Goal: Obtain resource: Download file/media

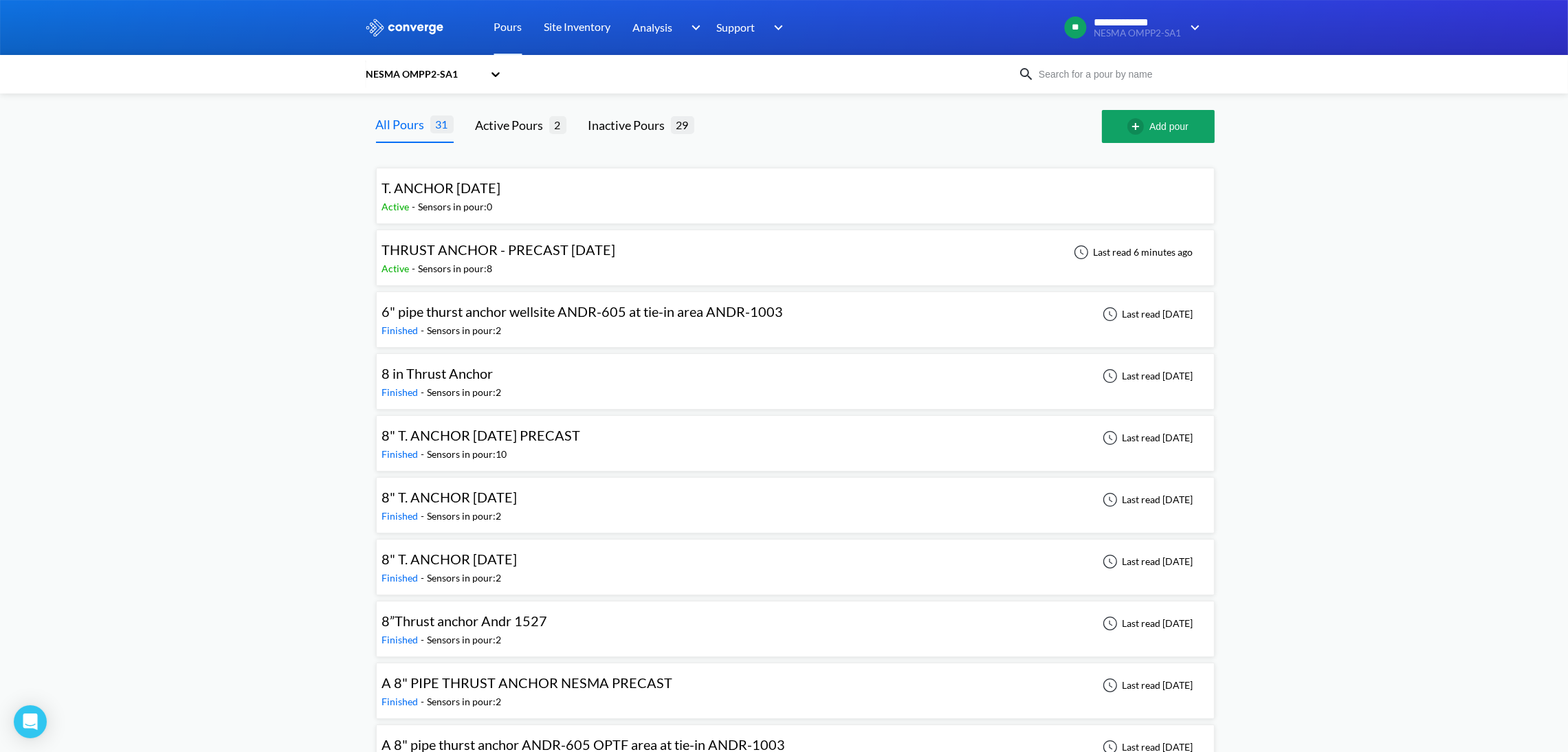
click at [669, 189] on div "T. ANCHOR [DATE] Active - Sensors in pour: 0" at bounding box center [795, 196] width 826 height 44
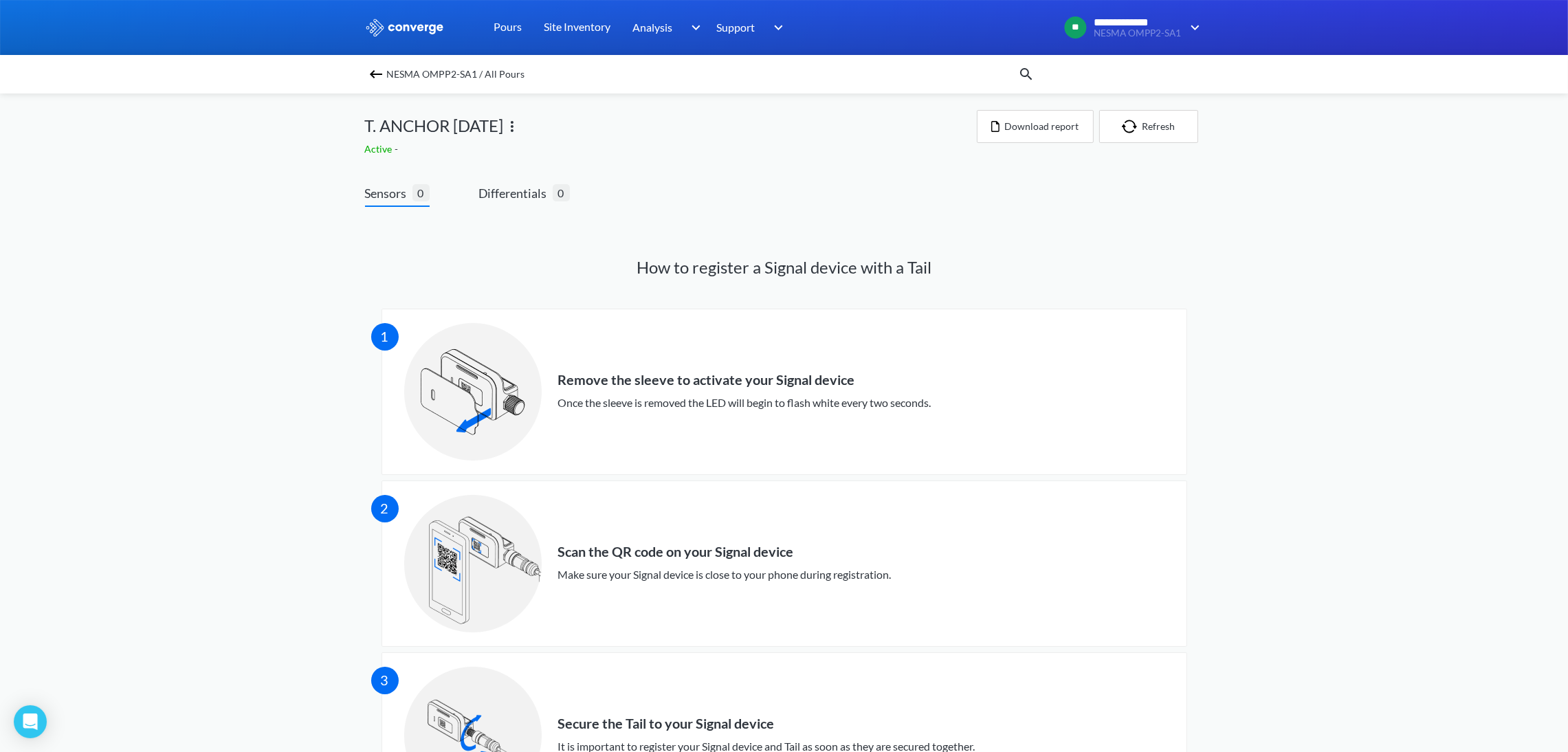
click at [292, 285] on div "**********" at bounding box center [784, 639] width 1568 height 1278
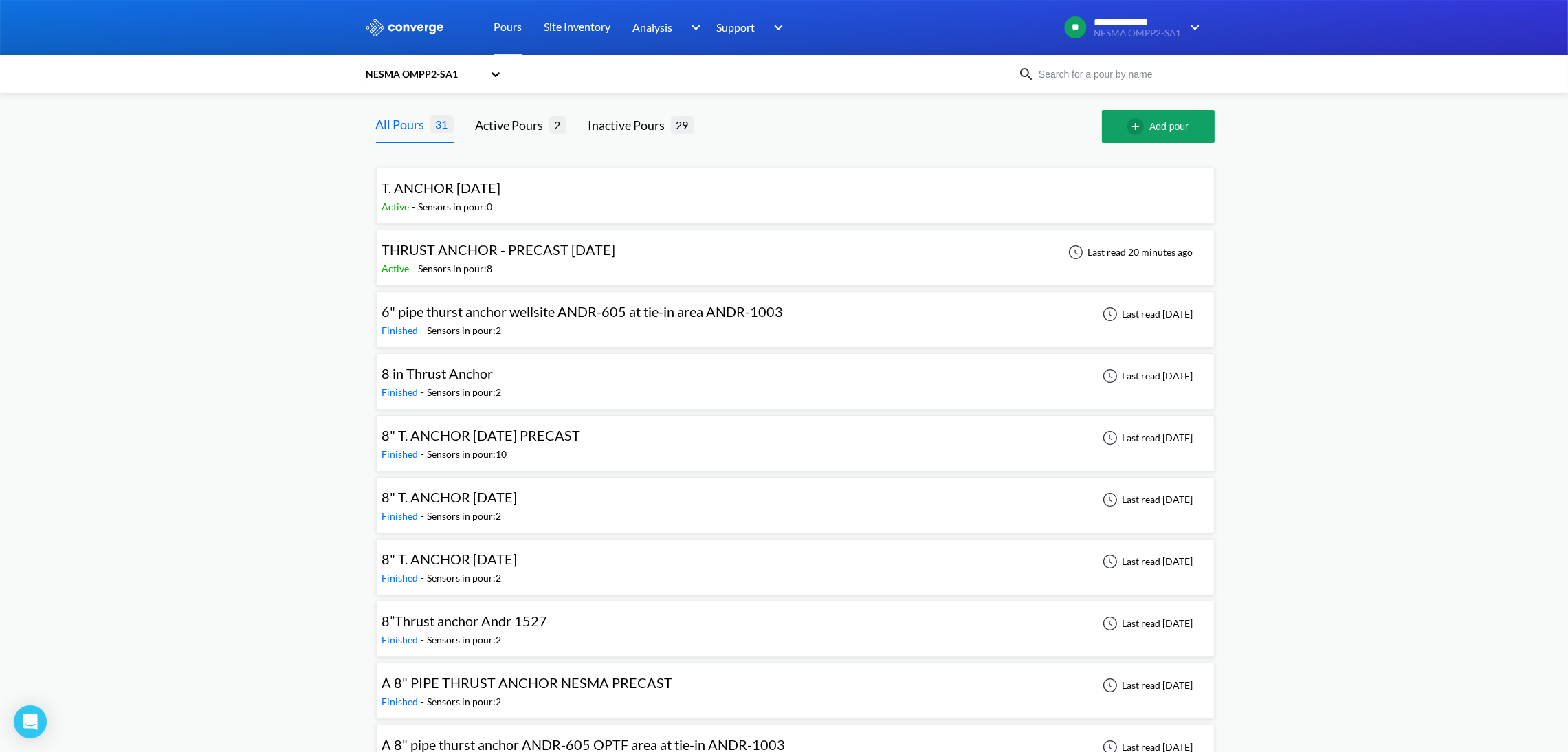
click at [464, 268] on div "Sensors in pour: 8" at bounding box center [456, 268] width 75 height 15
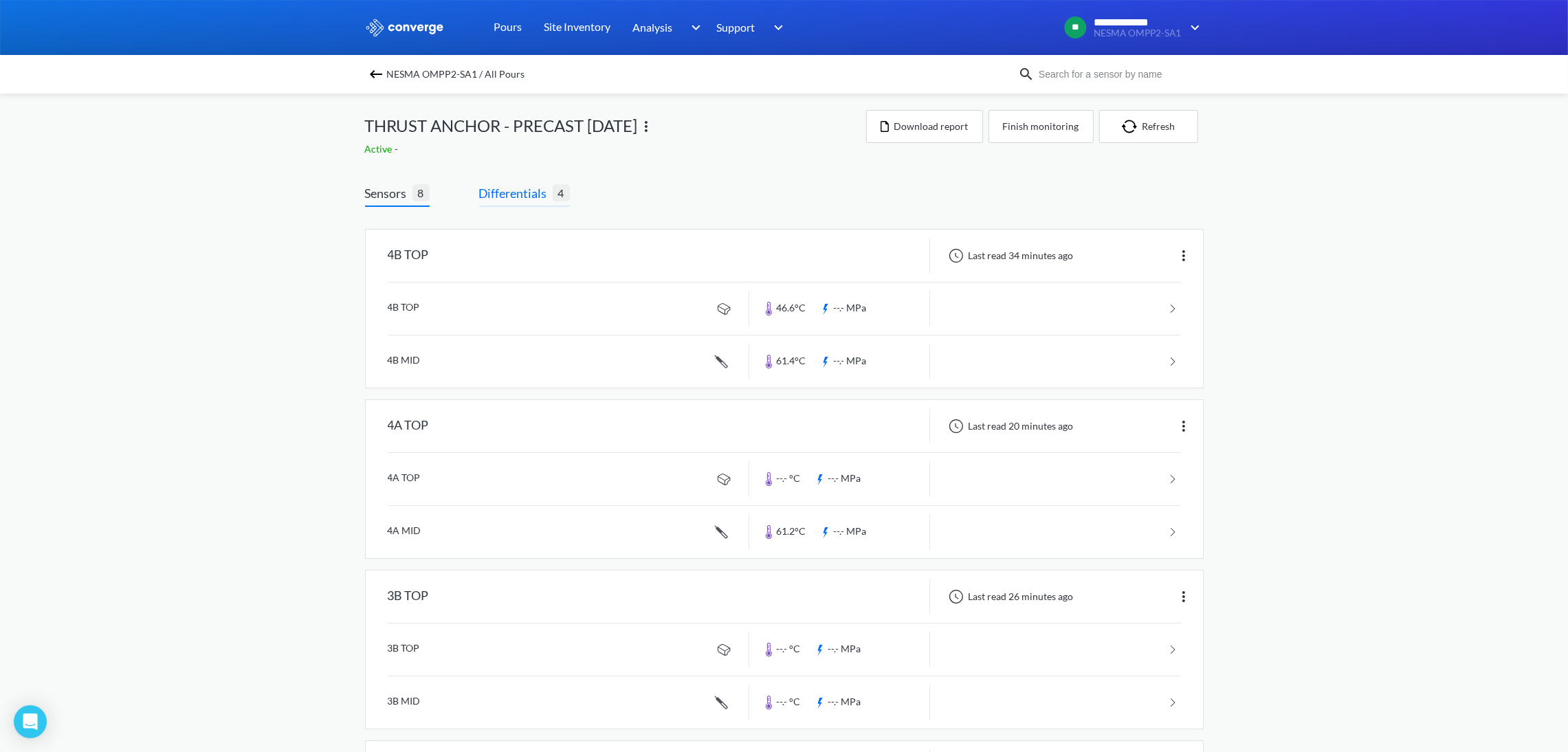
click at [515, 189] on span "Differentials" at bounding box center [516, 193] width 74 height 19
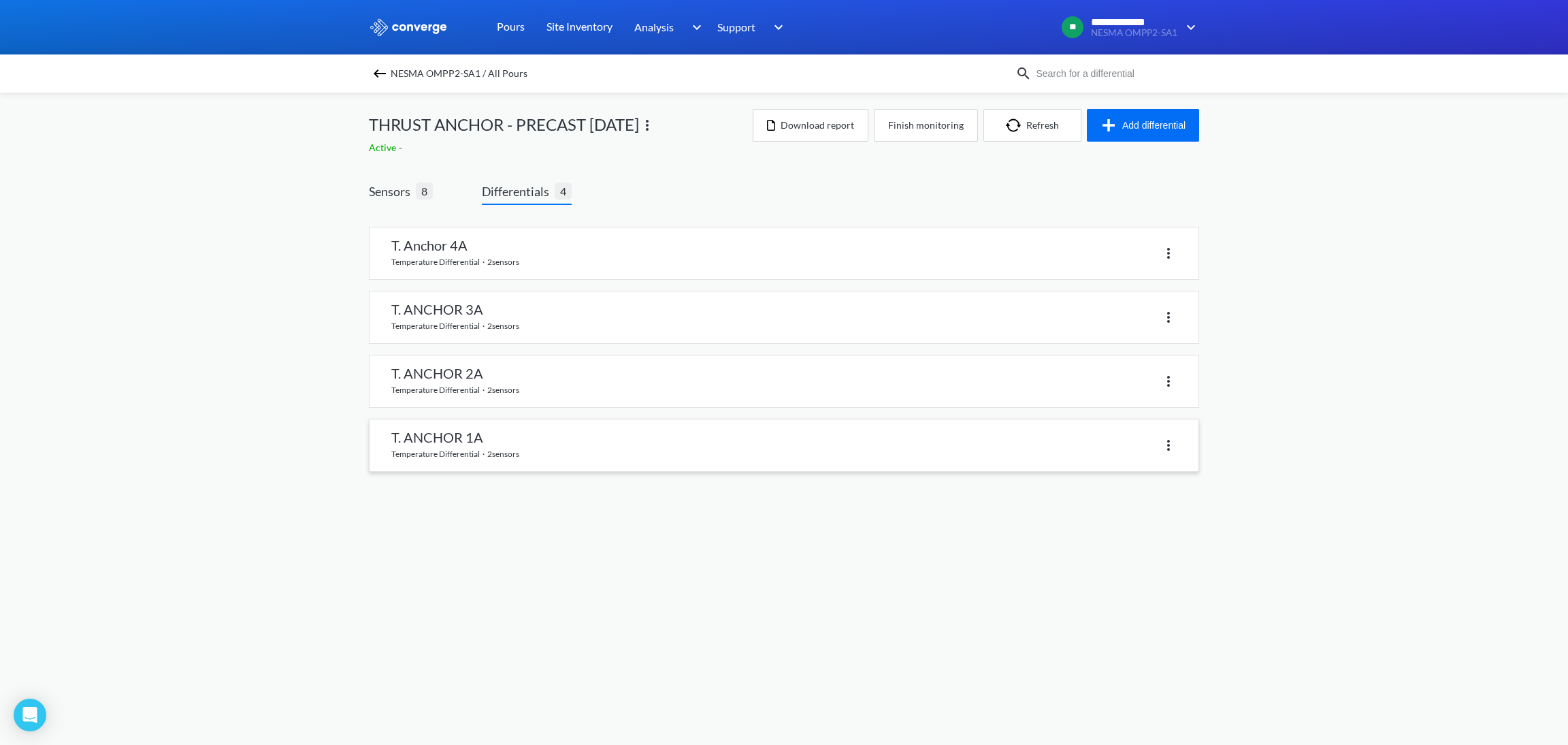
click at [480, 450] on link at bounding box center [784, 445] width 829 height 51
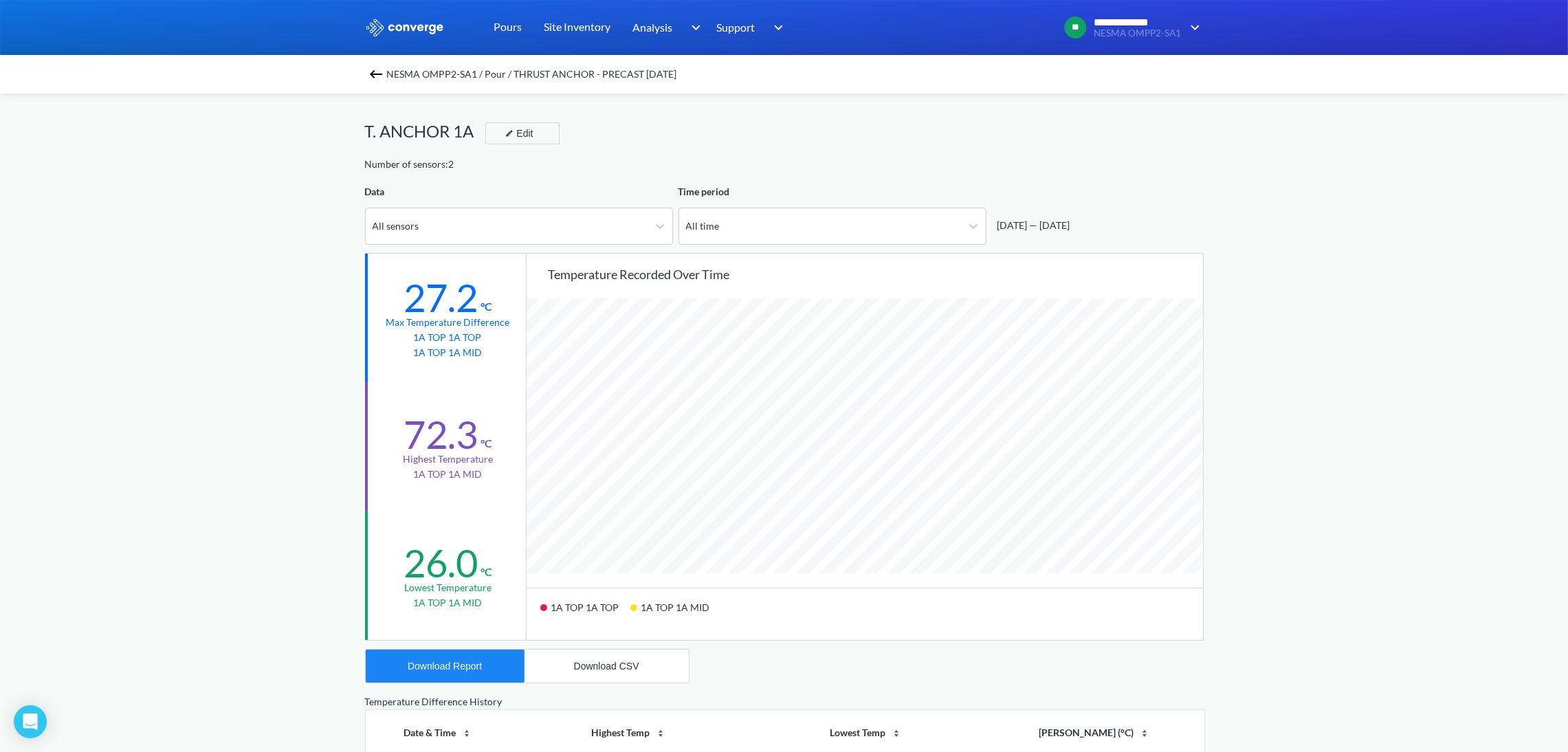
scroll to position [1152, 1568]
click at [477, 664] on div "Download Report" at bounding box center [445, 665] width 75 height 11
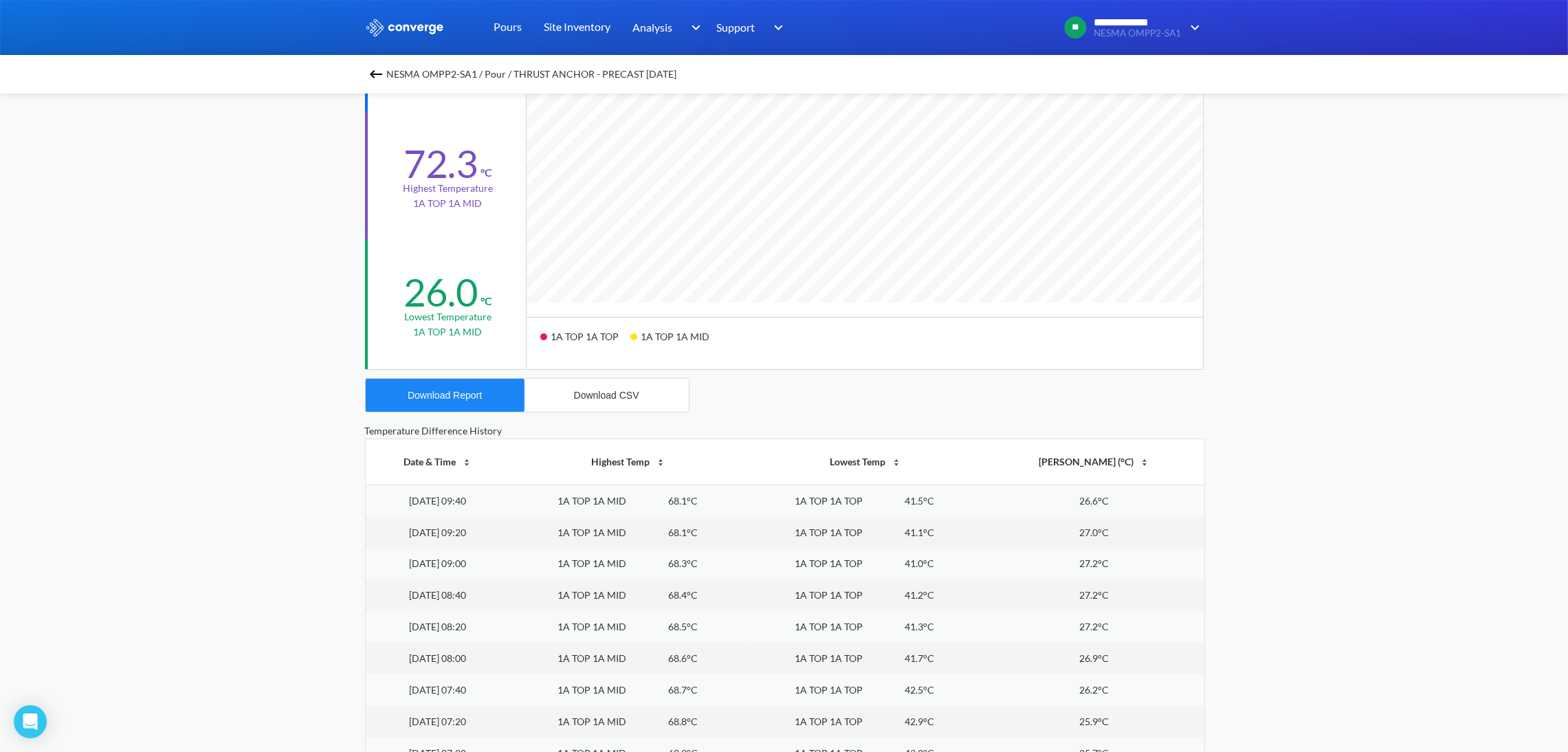
scroll to position [308, 0]
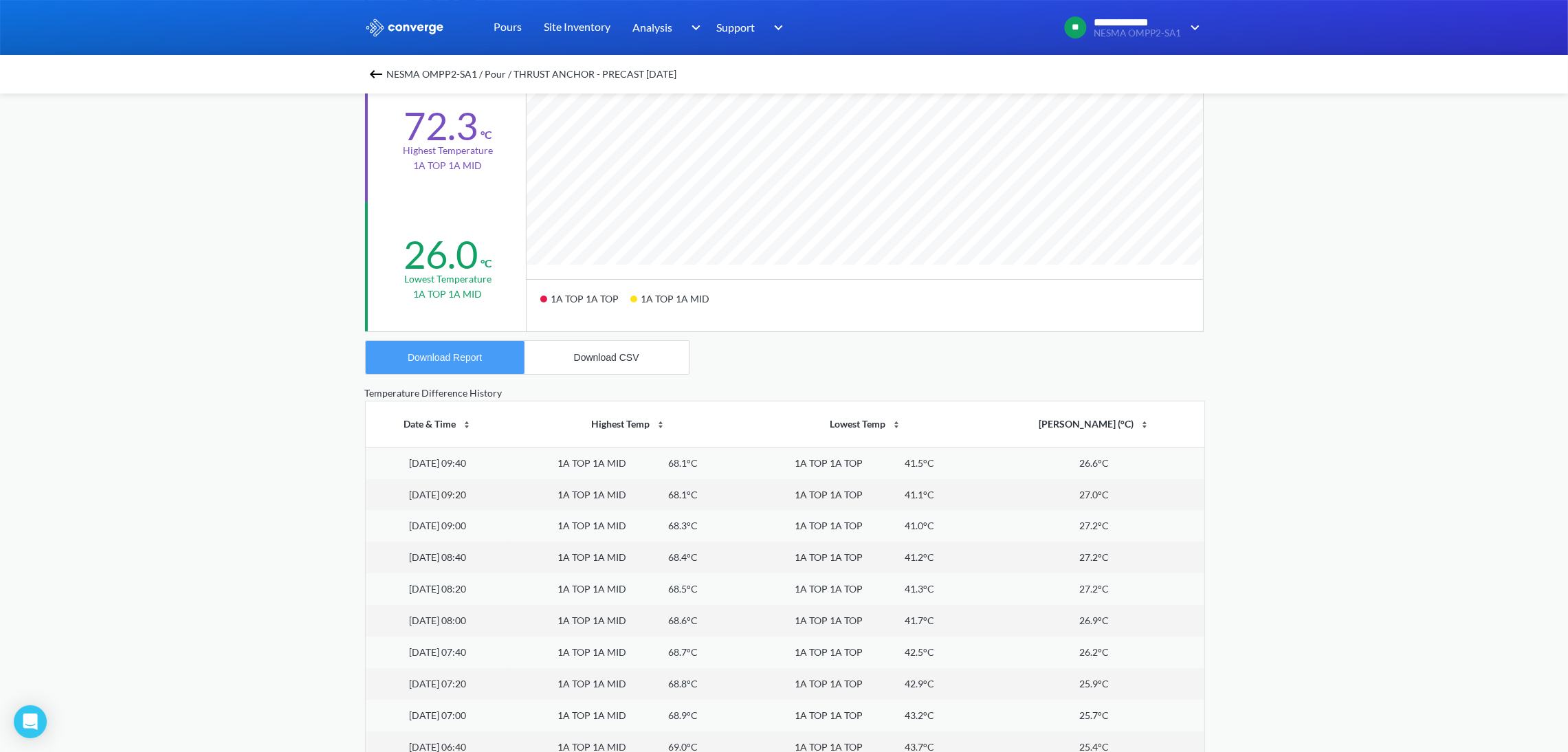
click at [484, 366] on button "Download Report" at bounding box center [445, 357] width 159 height 33
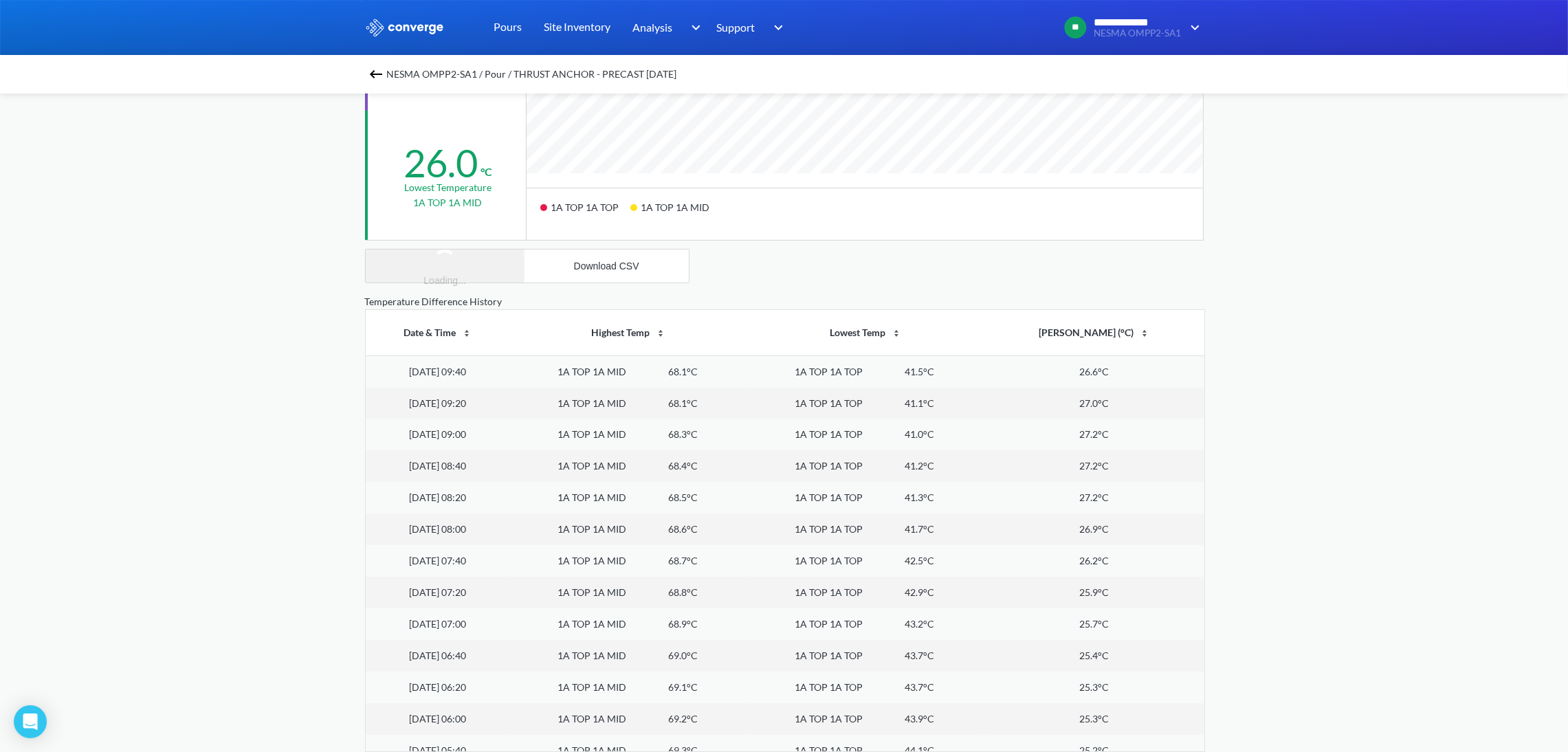
click at [384, 78] on img at bounding box center [375, 74] width 16 height 16
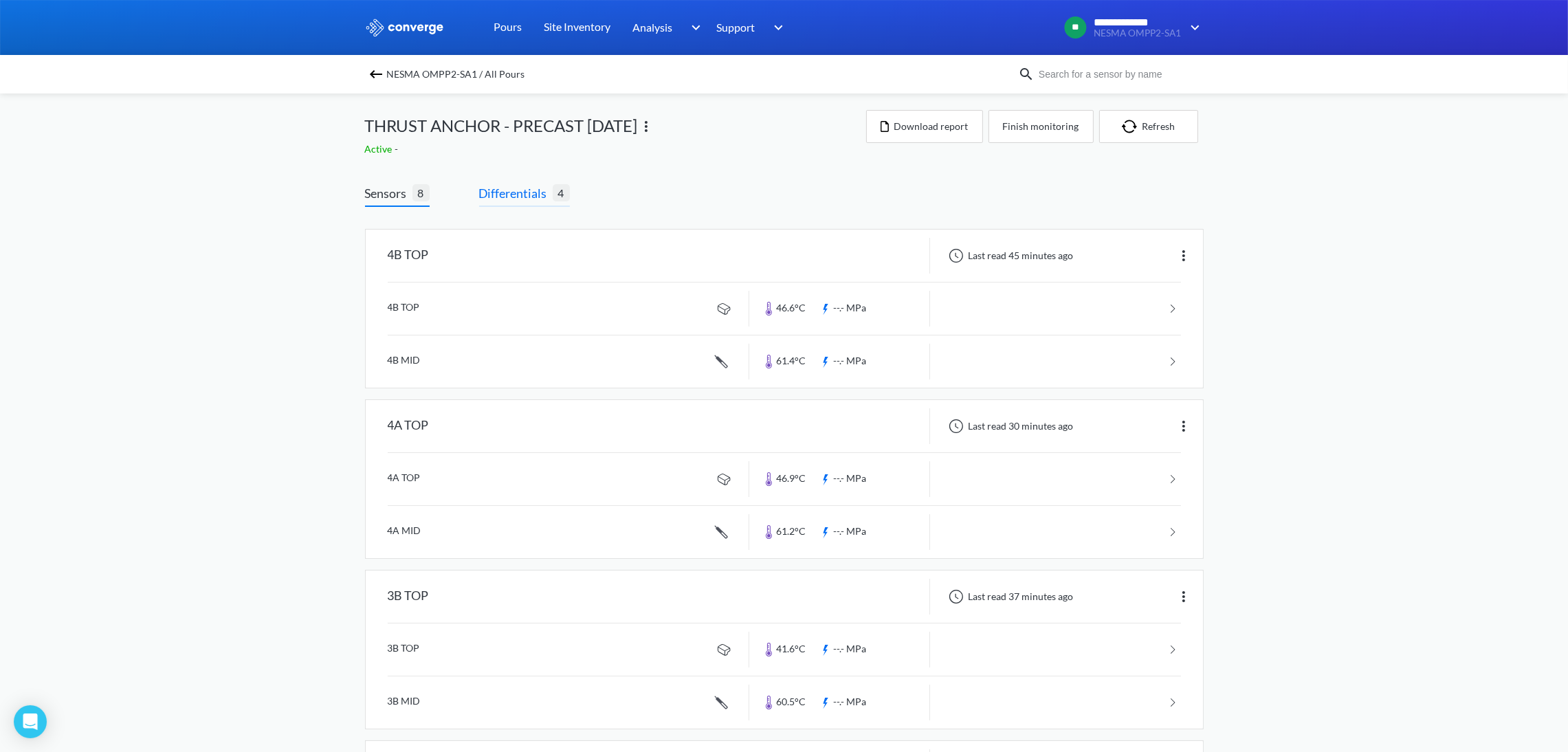
click at [529, 200] on span "Differentials" at bounding box center [516, 193] width 74 height 19
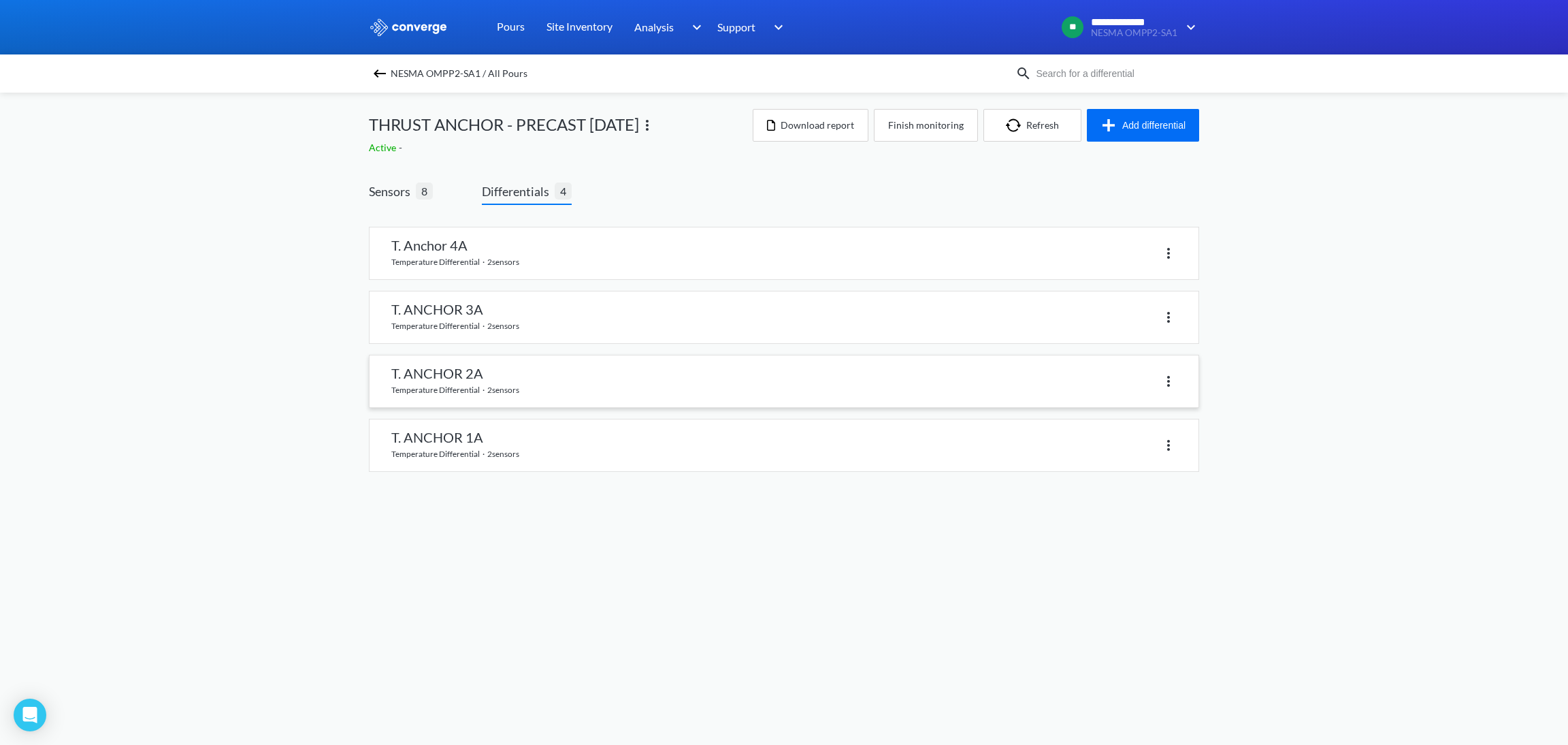
click at [466, 389] on link at bounding box center [784, 381] width 829 height 51
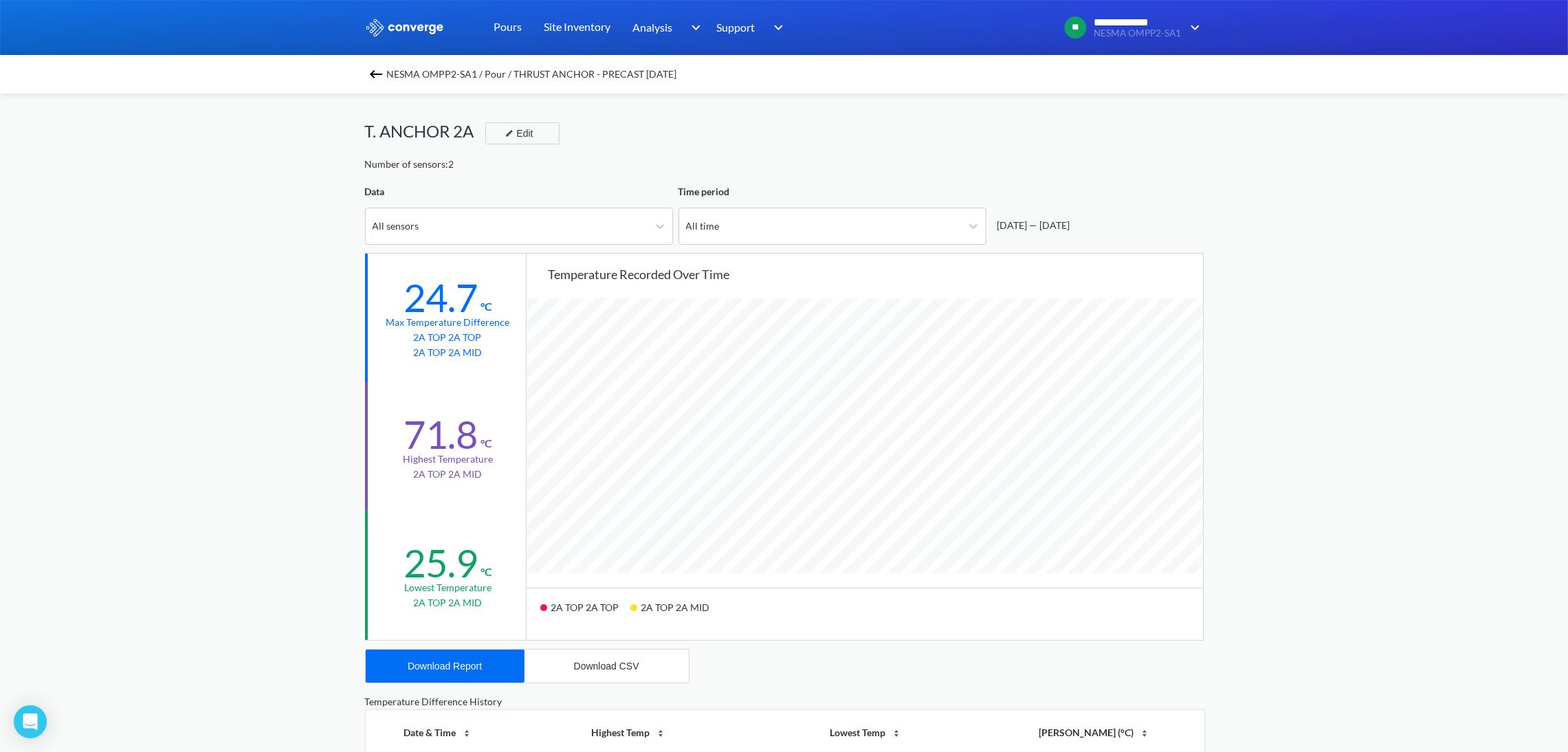
scroll to position [1152, 1568]
click at [472, 656] on button "Download Report" at bounding box center [445, 666] width 159 height 33
click at [625, 671] on button "Download CSV" at bounding box center [607, 666] width 165 height 33
click at [376, 71] on img at bounding box center [375, 74] width 16 height 16
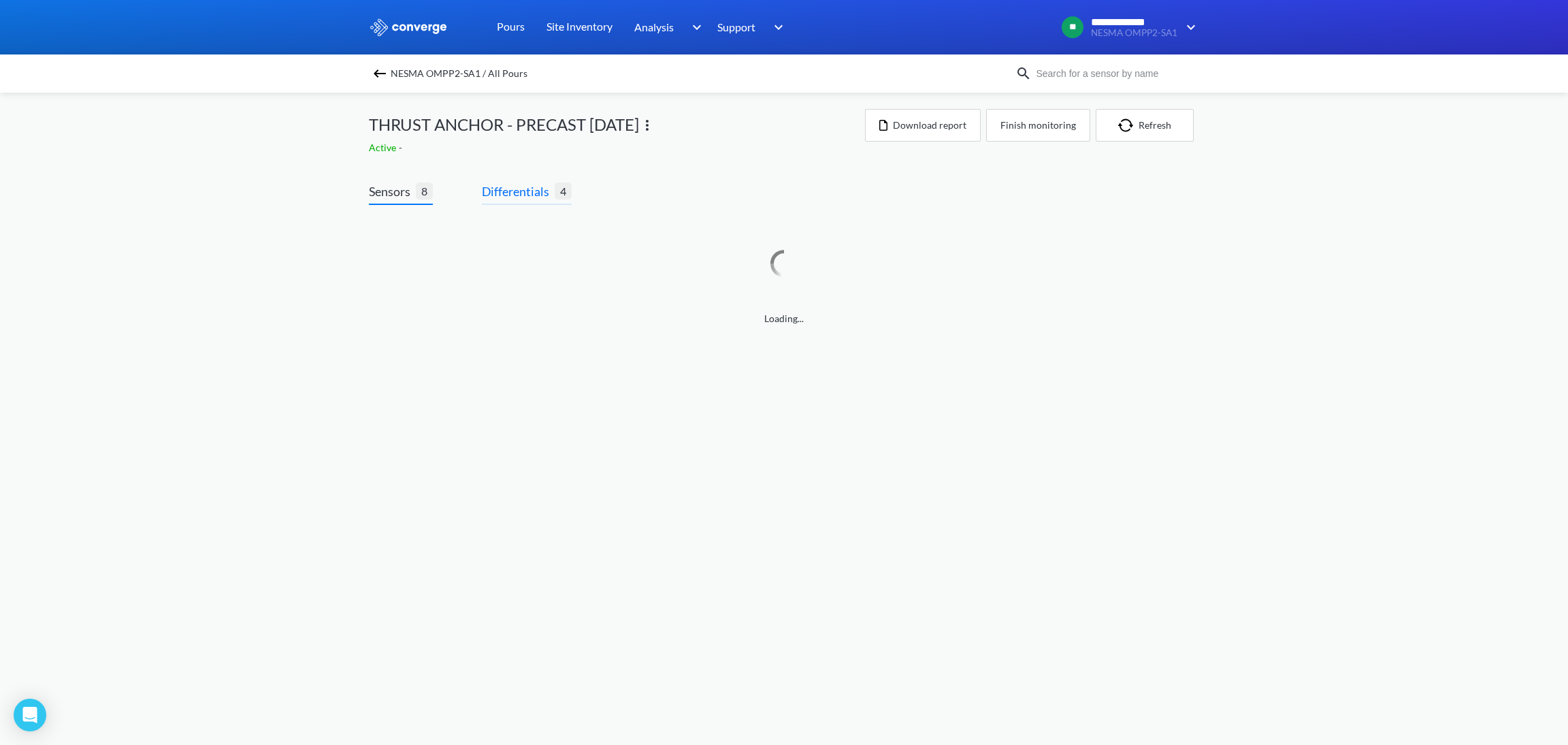
click at [520, 186] on span "Differentials" at bounding box center [518, 191] width 73 height 19
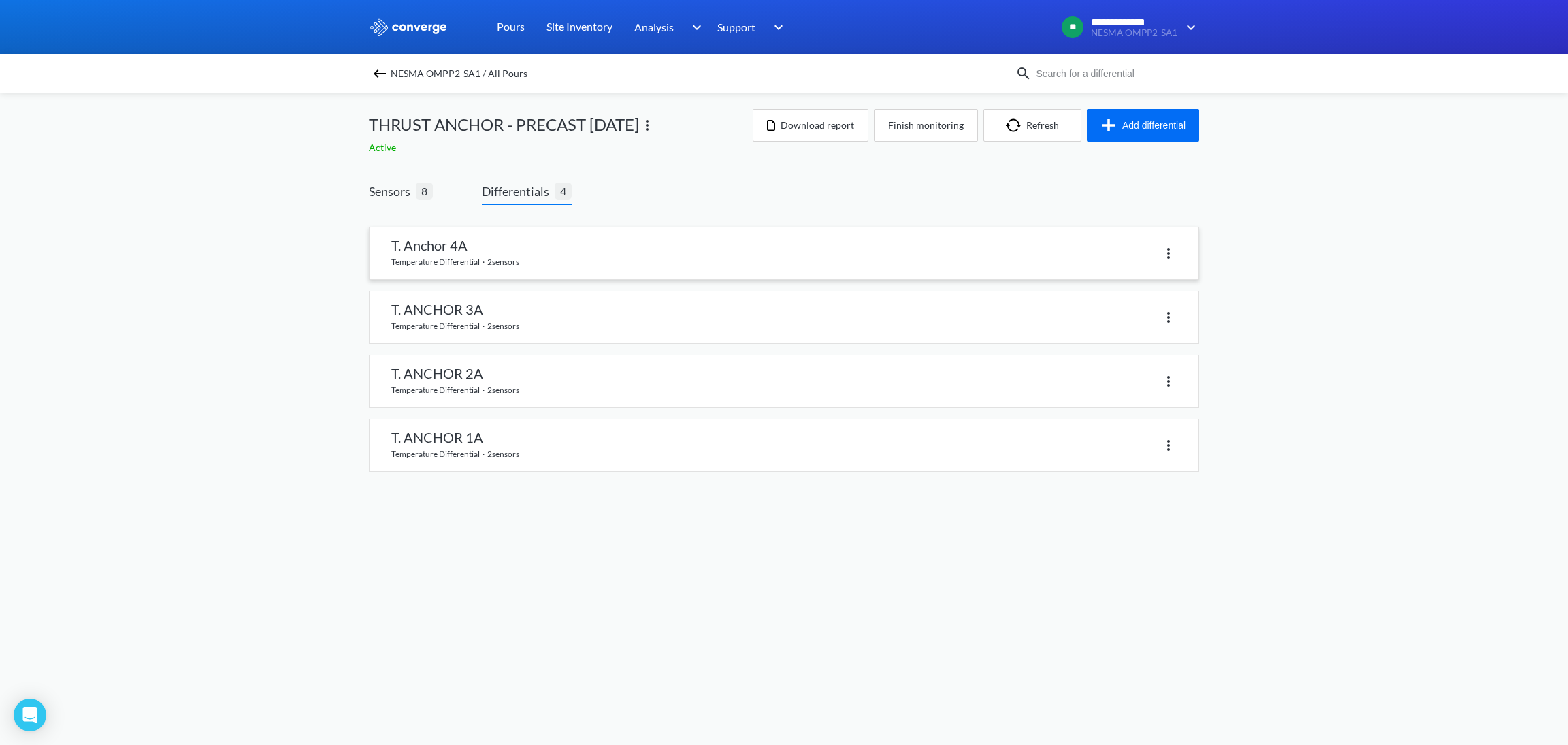
click at [515, 245] on link at bounding box center [784, 253] width 829 height 51
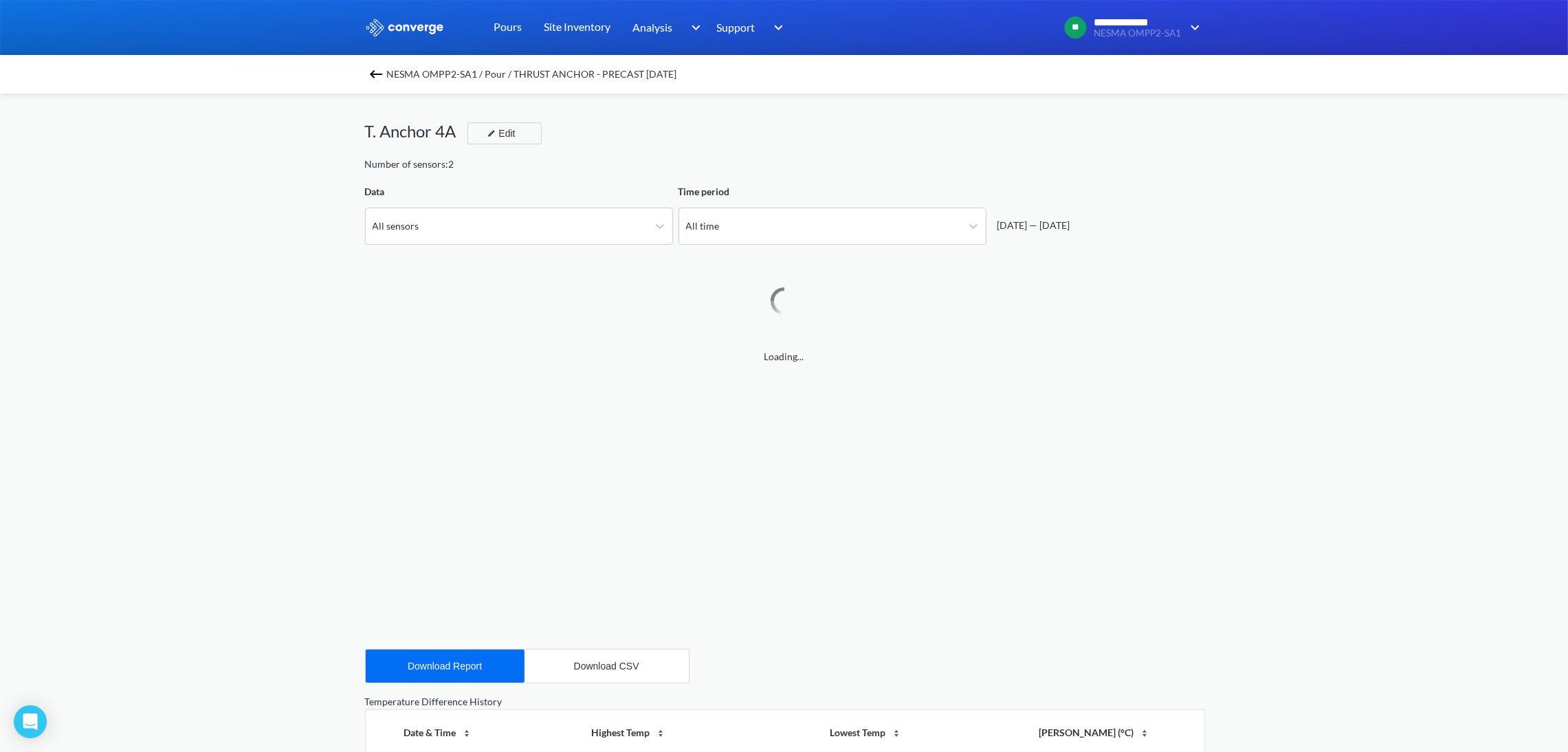
click at [381, 85] on div "NESMA OMPP2-SA1 / Pour / THRUST ANCHOR - PRECAST [DATE]" at bounding box center [784, 74] width 1568 height 38
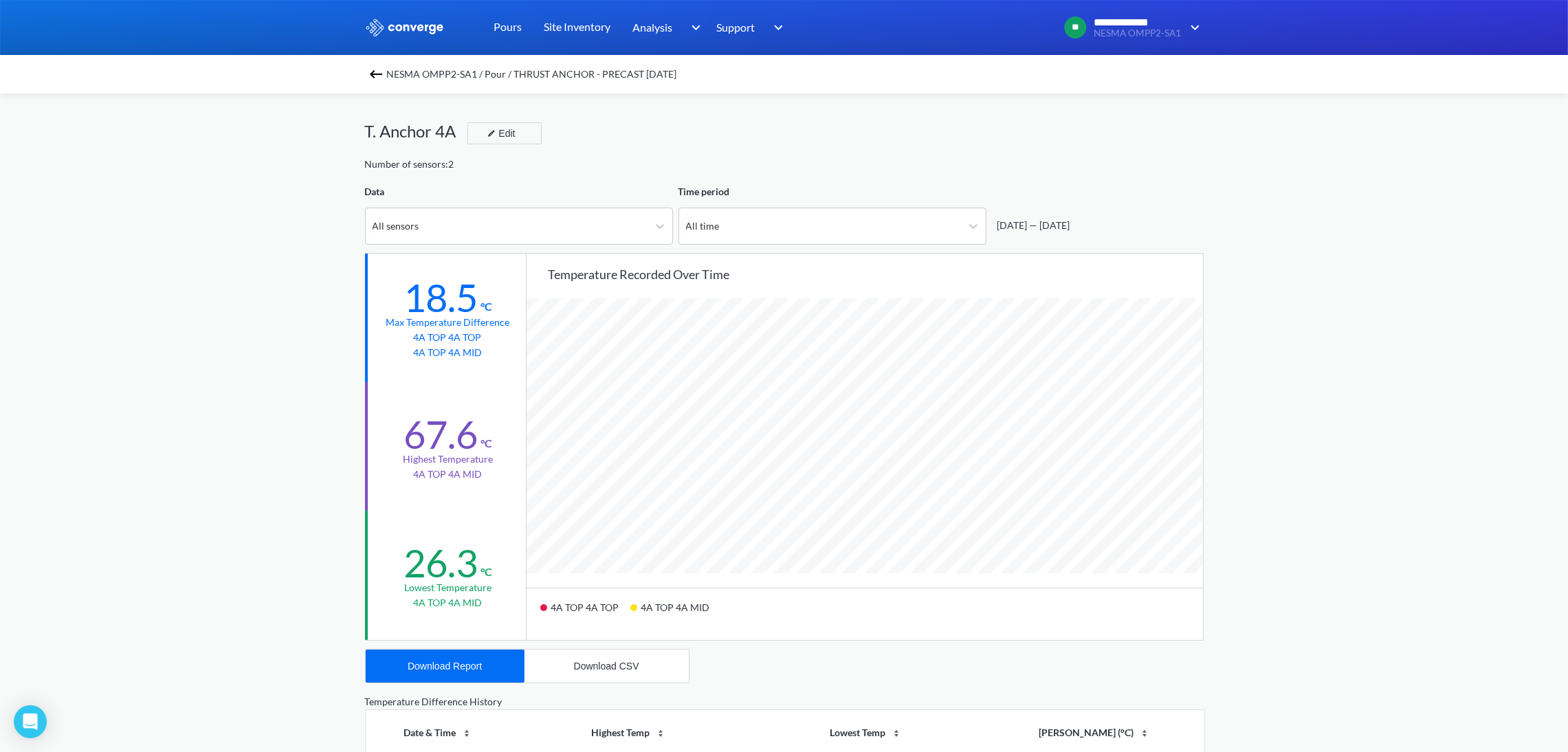
click at [384, 75] on img at bounding box center [375, 74] width 16 height 16
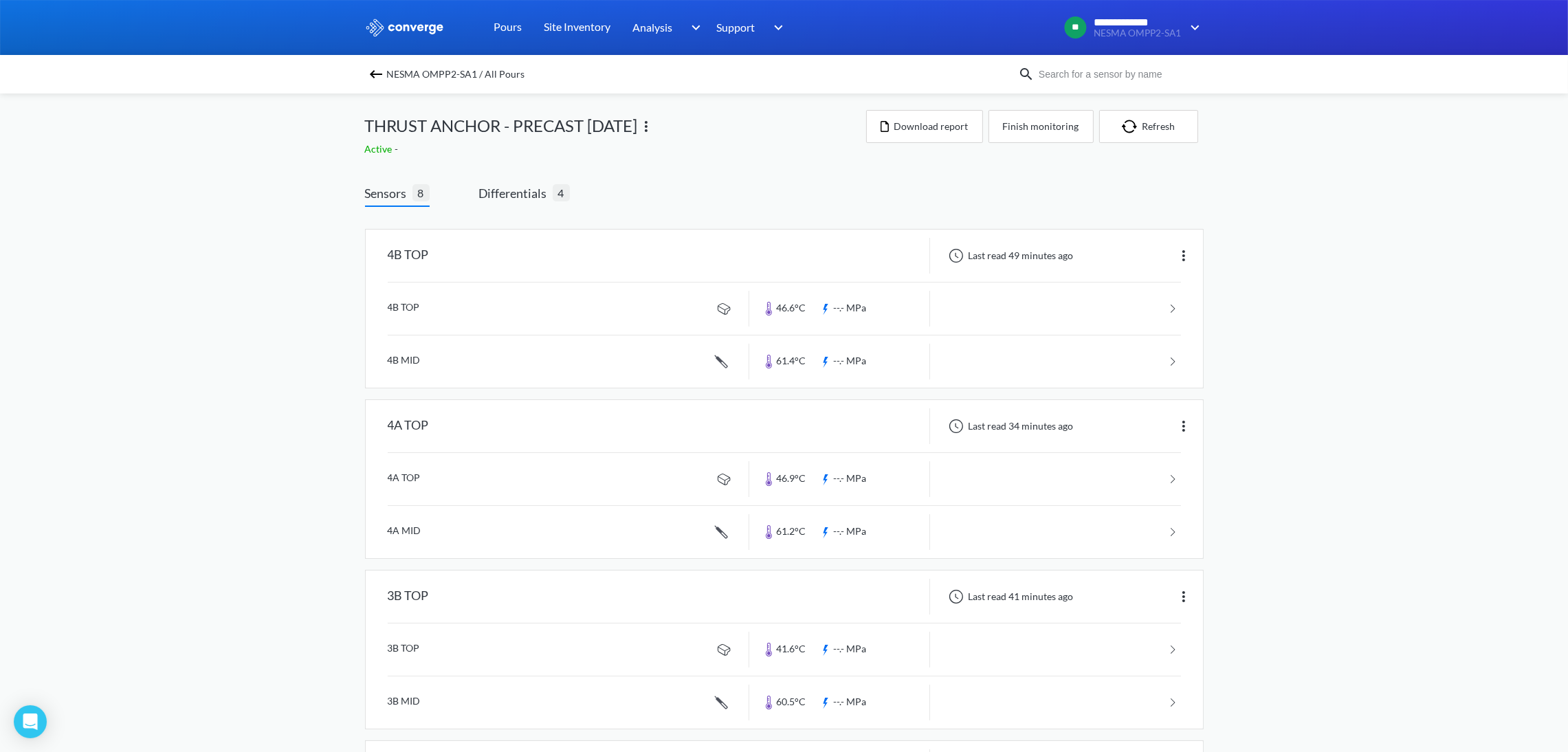
click at [384, 69] on img at bounding box center [375, 74] width 16 height 16
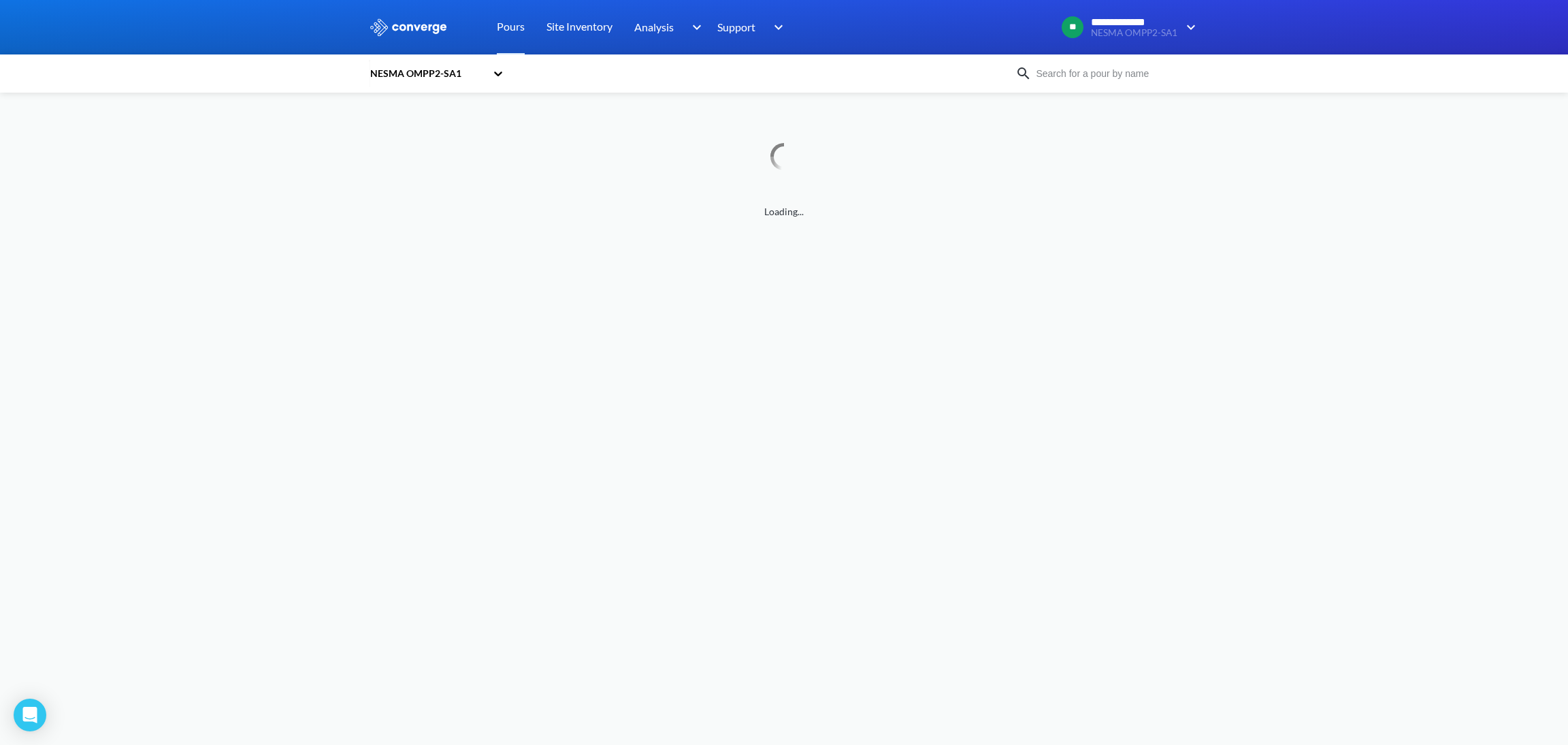
click at [375, 84] on div "NESMA OMPP2-SA1" at bounding box center [430, 73] width 123 height 31
click at [492, 76] on icon at bounding box center [498, 74] width 14 height 14
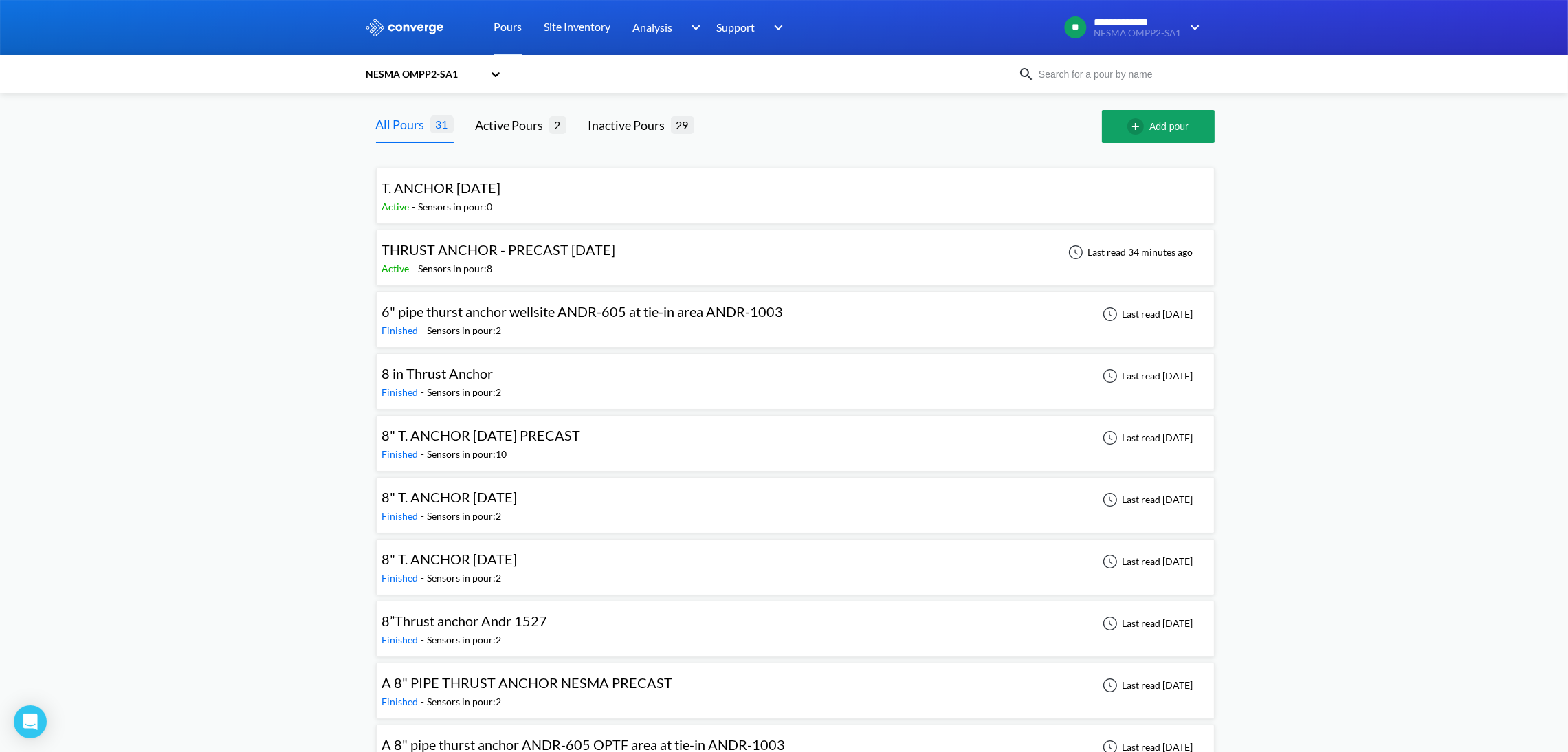
click at [534, 255] on span "THRUST ANCHOR - PRECAST [DATE]" at bounding box center [499, 249] width 234 height 16
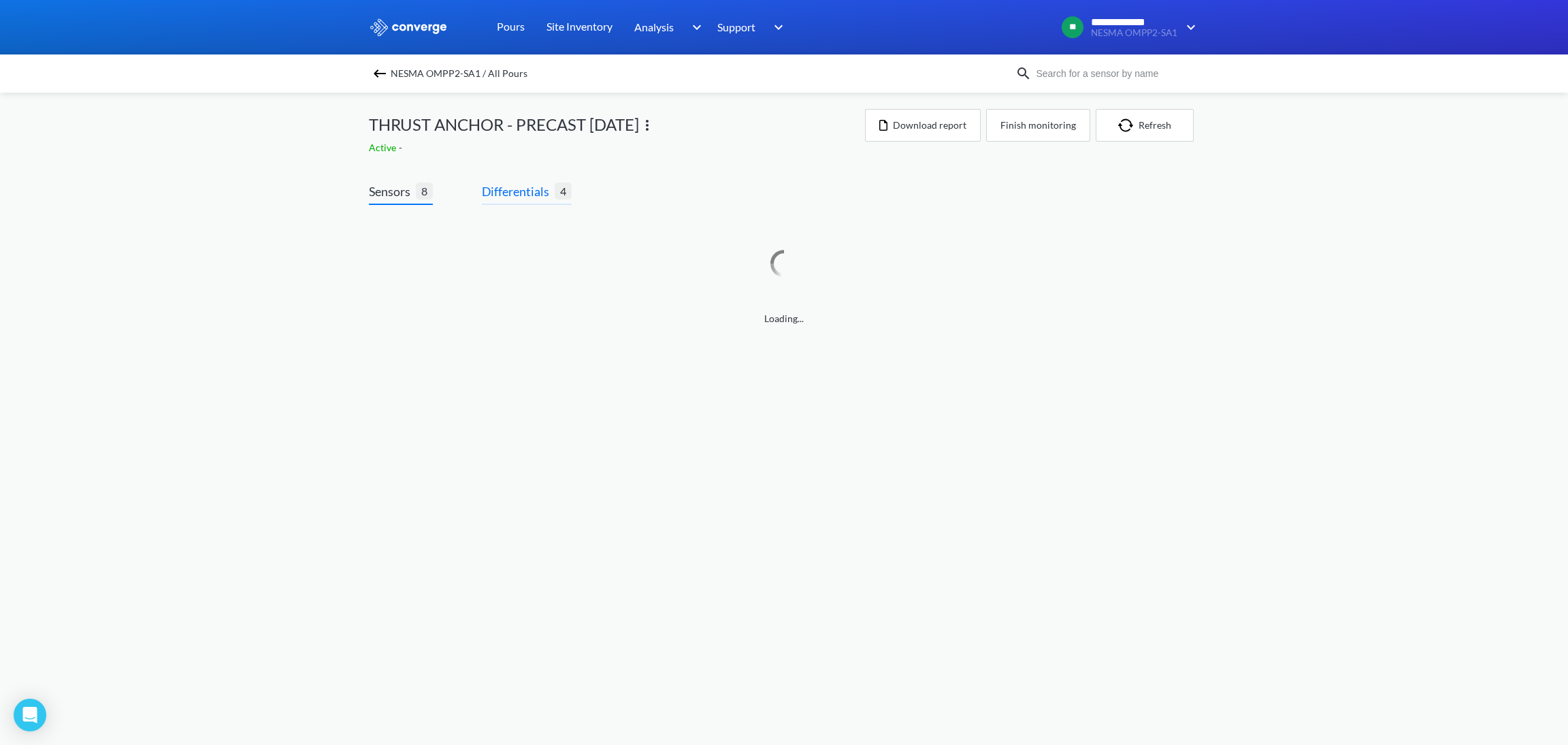
click at [499, 196] on span "Differentials" at bounding box center [518, 191] width 73 height 19
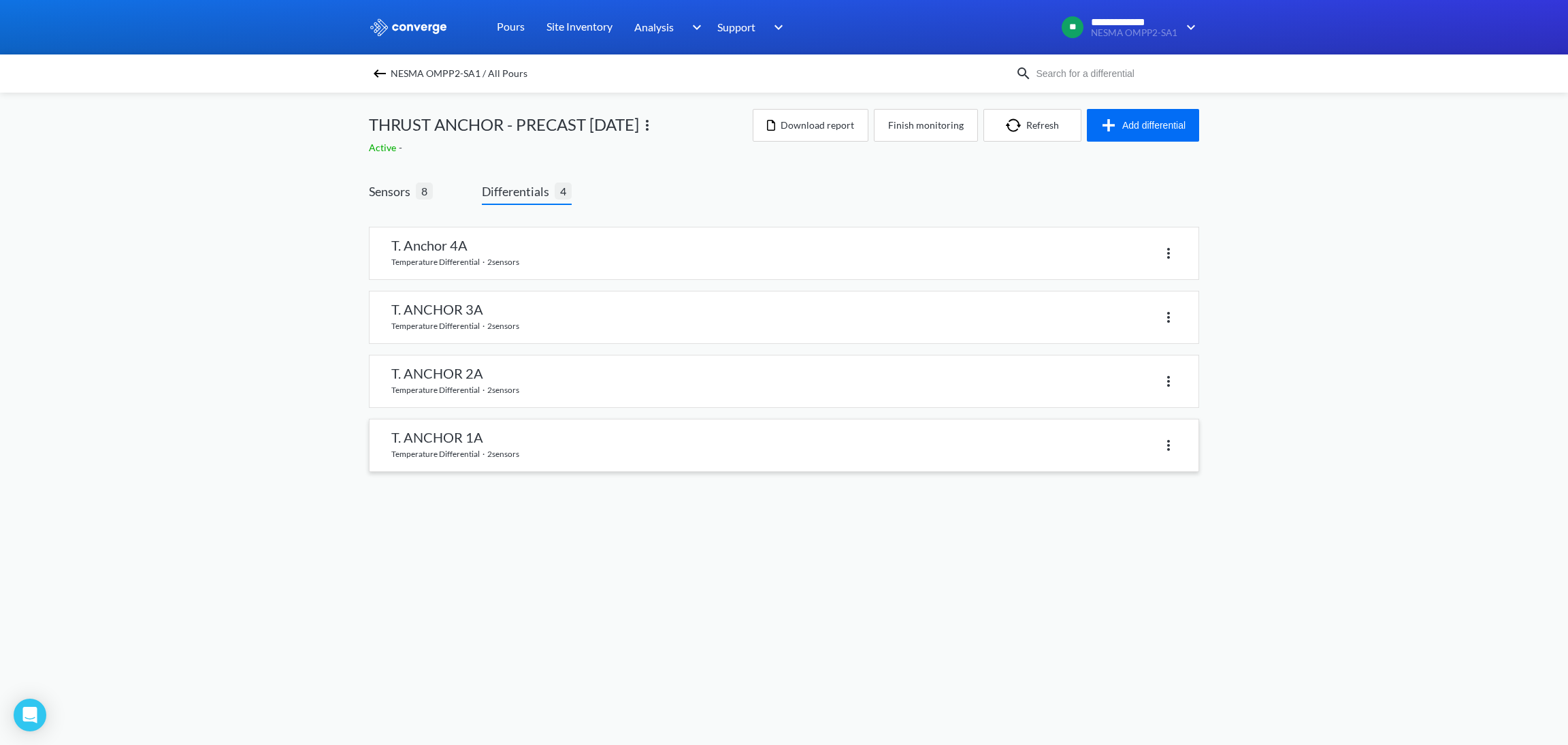
click at [511, 451] on link at bounding box center [784, 445] width 829 height 51
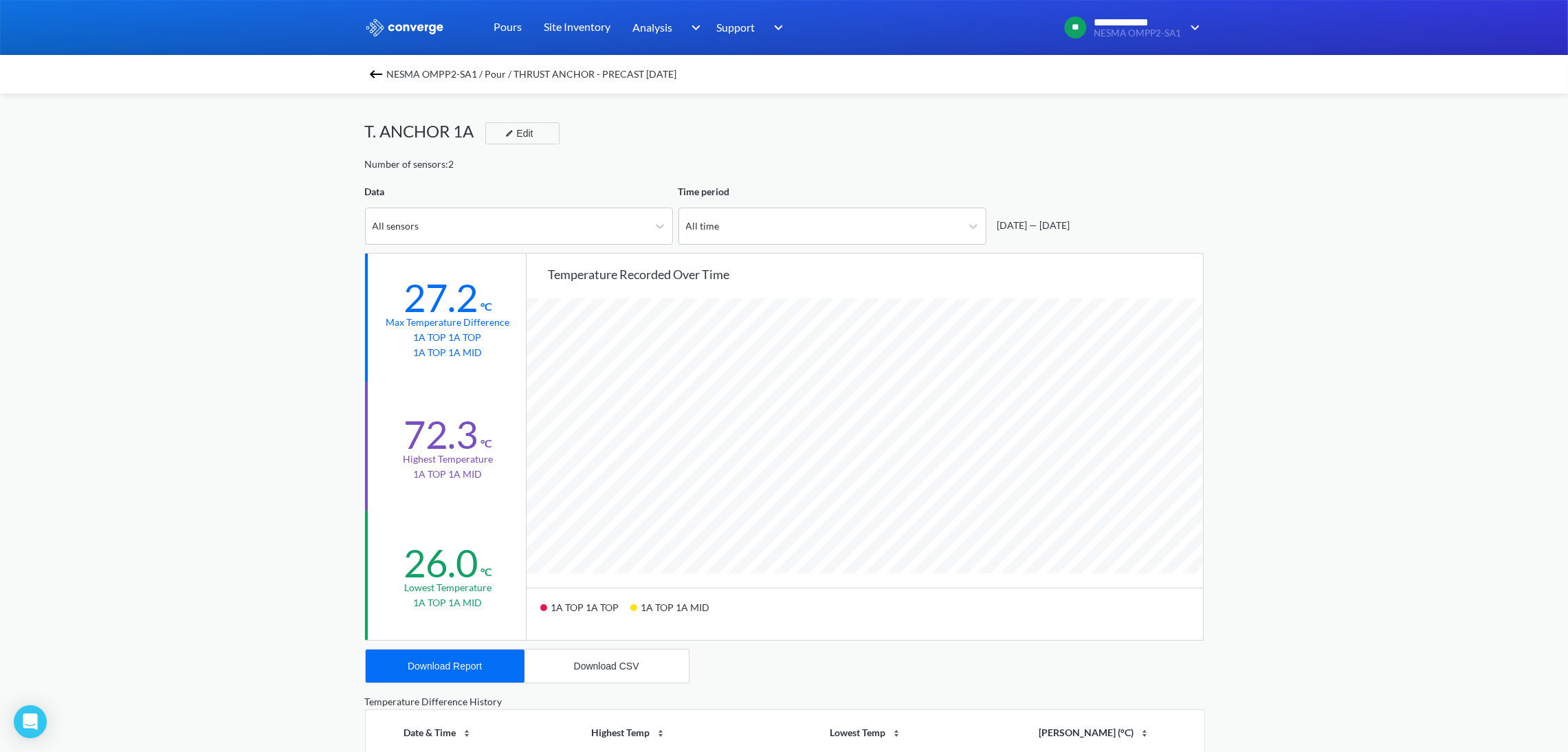
scroll to position [1152, 1568]
click at [581, 656] on button "Download CSV" at bounding box center [607, 666] width 165 height 33
click at [1284, 596] on div "**********" at bounding box center [784, 575] width 1568 height 1151
